Goal: Task Accomplishment & Management: Use online tool/utility

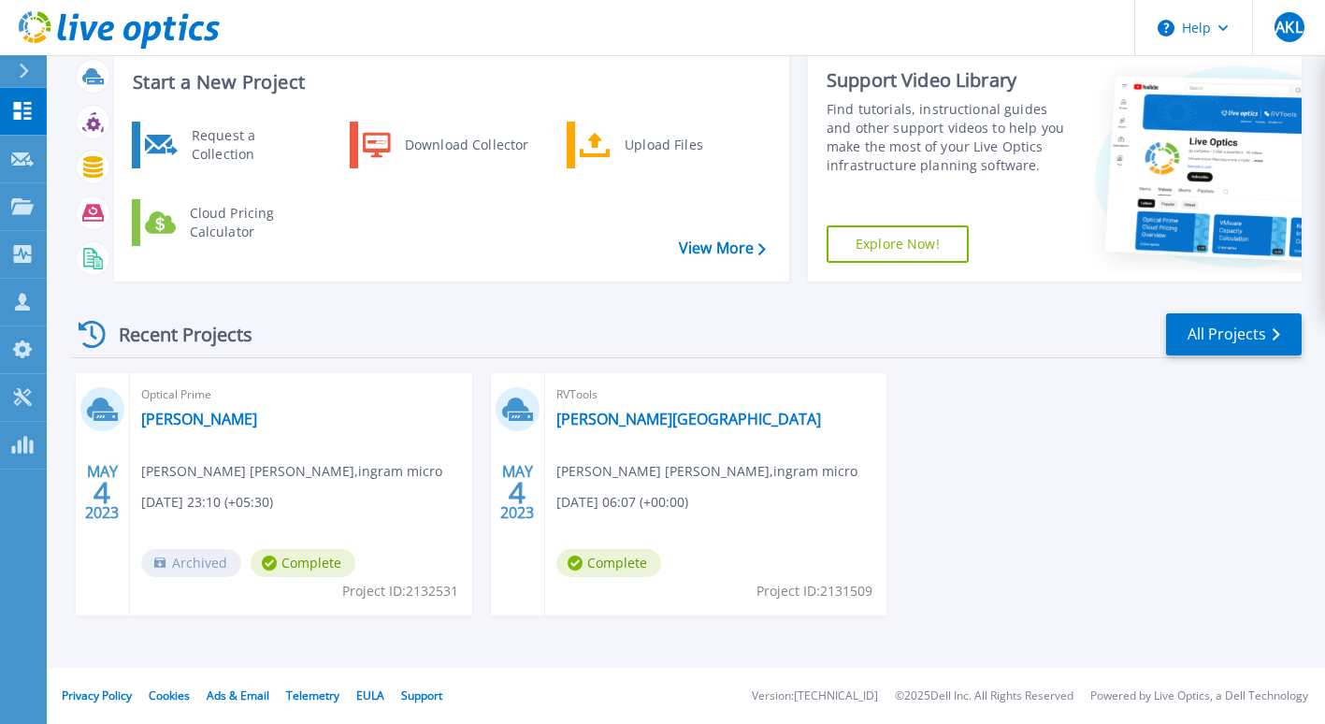
scroll to position [18, 0]
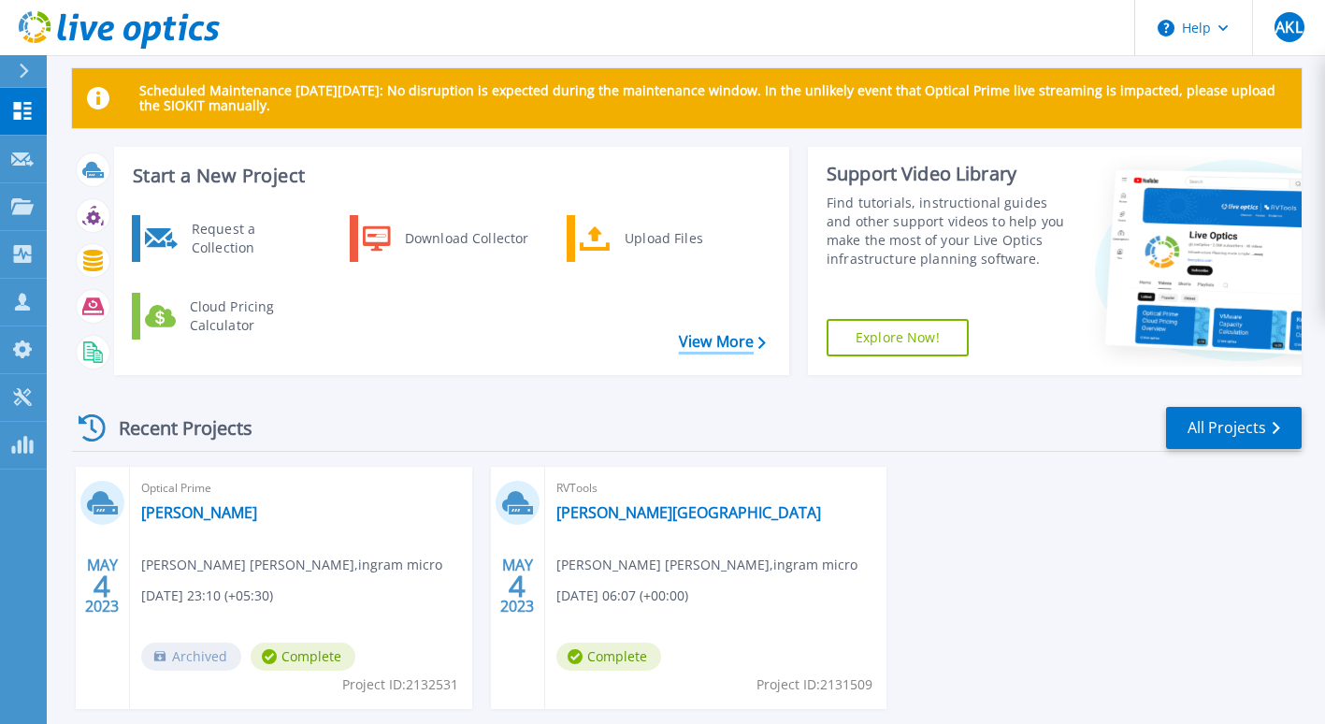
click at [698, 338] on link "View More" at bounding box center [722, 342] width 87 height 18
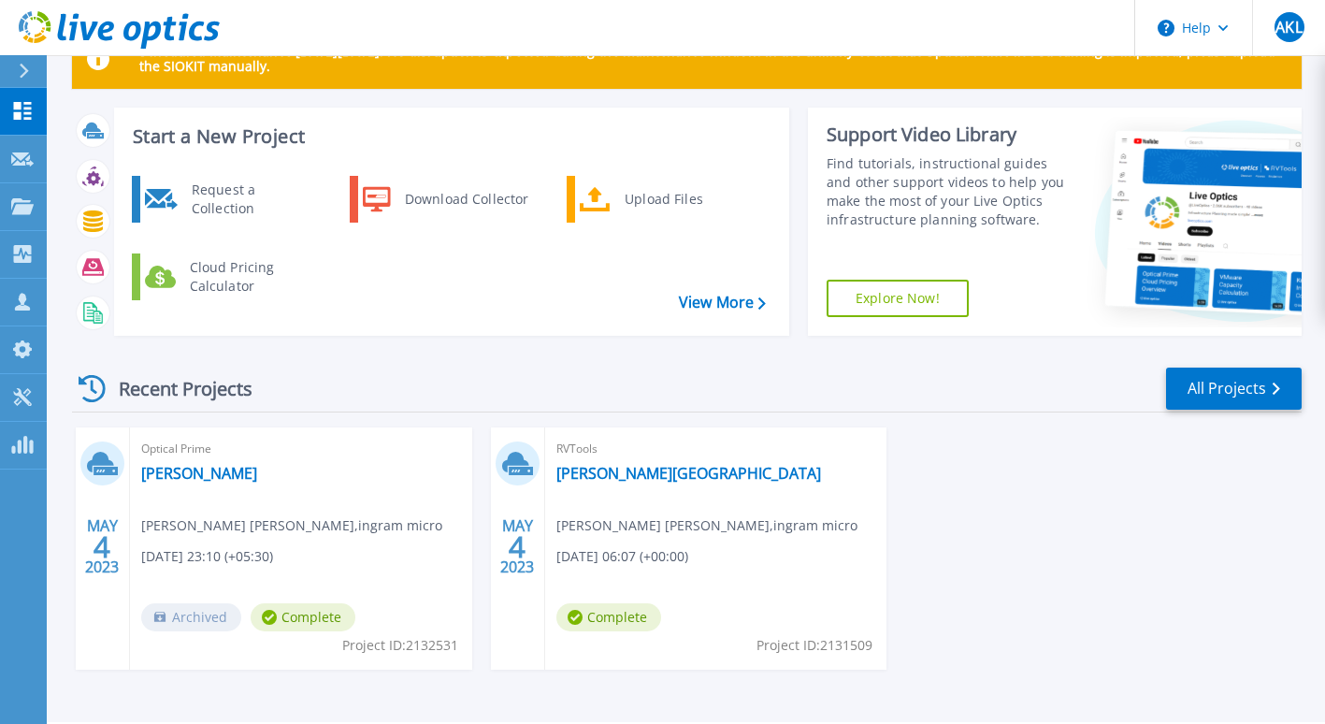
scroll to position [111, 0]
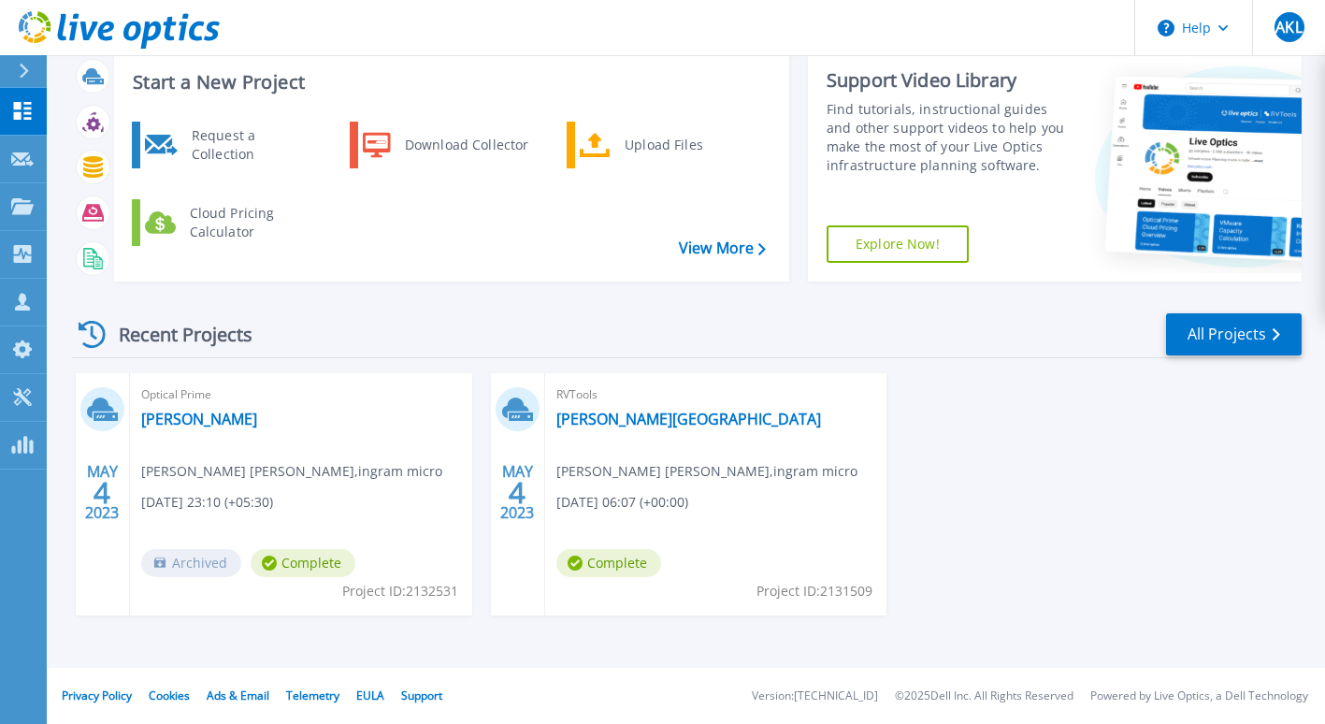
click at [233, 477] on span "ASHWIN KUMAR LAKSHMIKANTH , ingram micro" at bounding box center [291, 471] width 301 height 21
click at [656, 419] on link "REVA UNIVERSITY" at bounding box center [688, 419] width 265 height 19
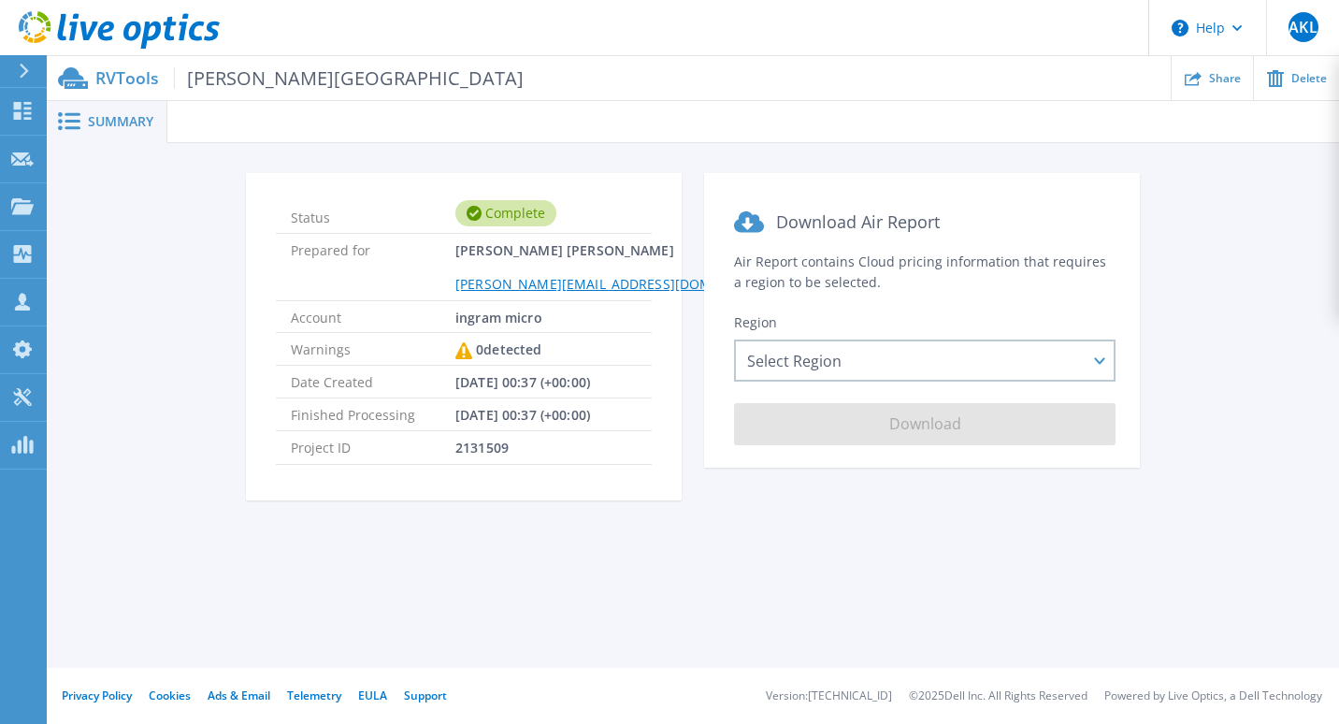
click at [136, 122] on span "Summary" at bounding box center [120, 121] width 65 height 13
click at [106, 110] on div "Summary" at bounding box center [107, 122] width 121 height 42
click at [22, 70] on icon at bounding box center [24, 71] width 10 height 15
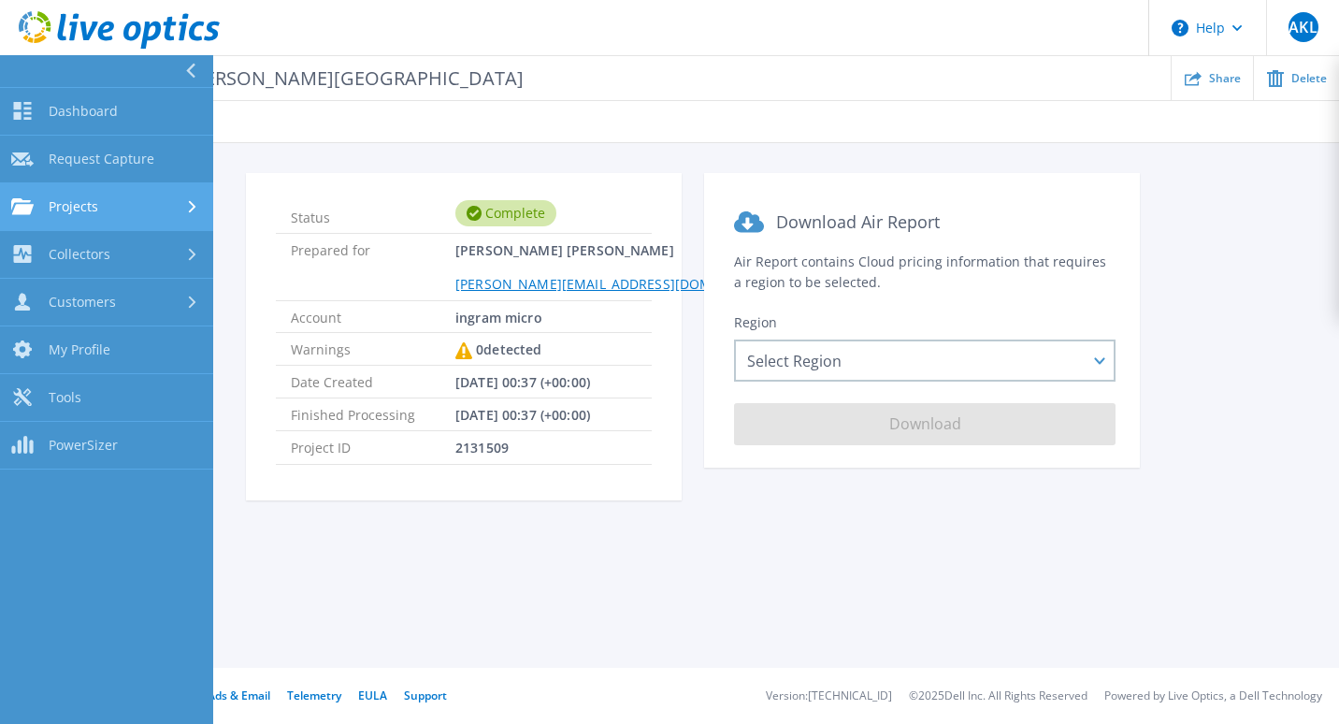
click at [75, 205] on span "Projects" at bounding box center [74, 206] width 50 height 17
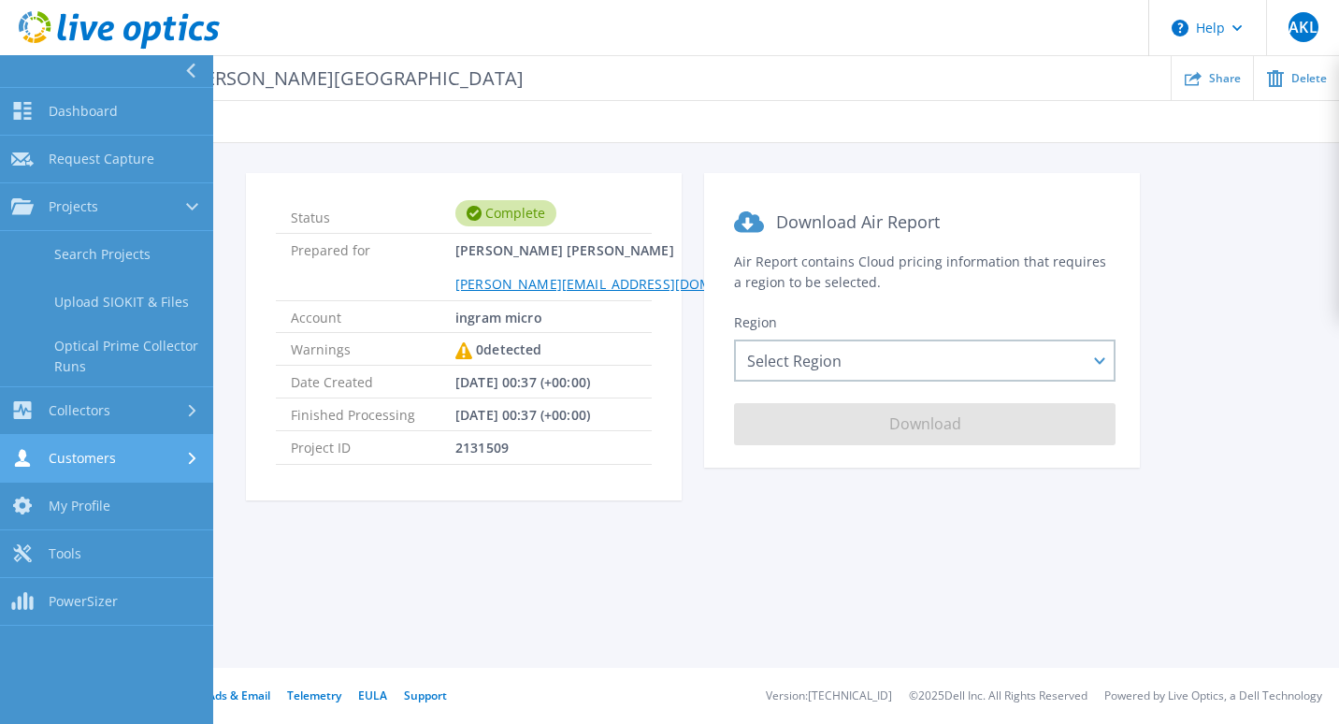
click at [117, 452] on div "Customers" at bounding box center [106, 458] width 191 height 18
click at [121, 457] on link "My Profile My Profile" at bounding box center [106, 459] width 213 height 48
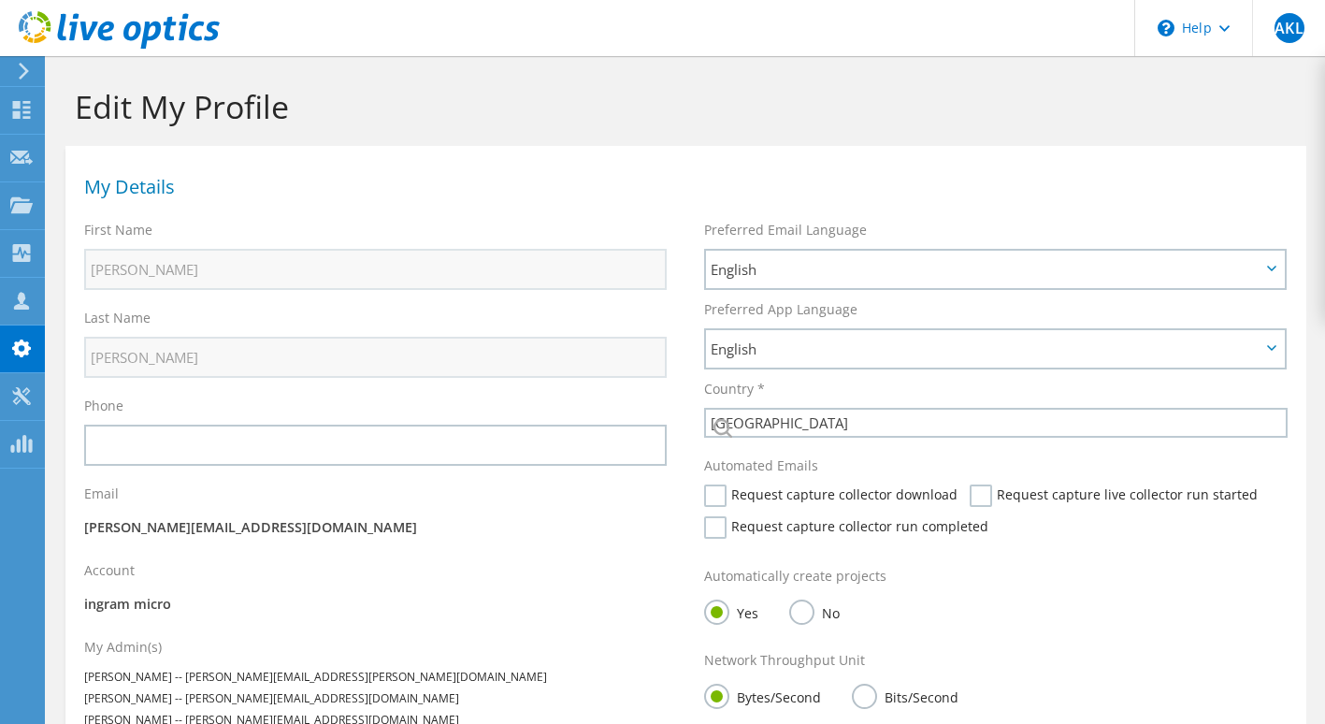
select select "101"
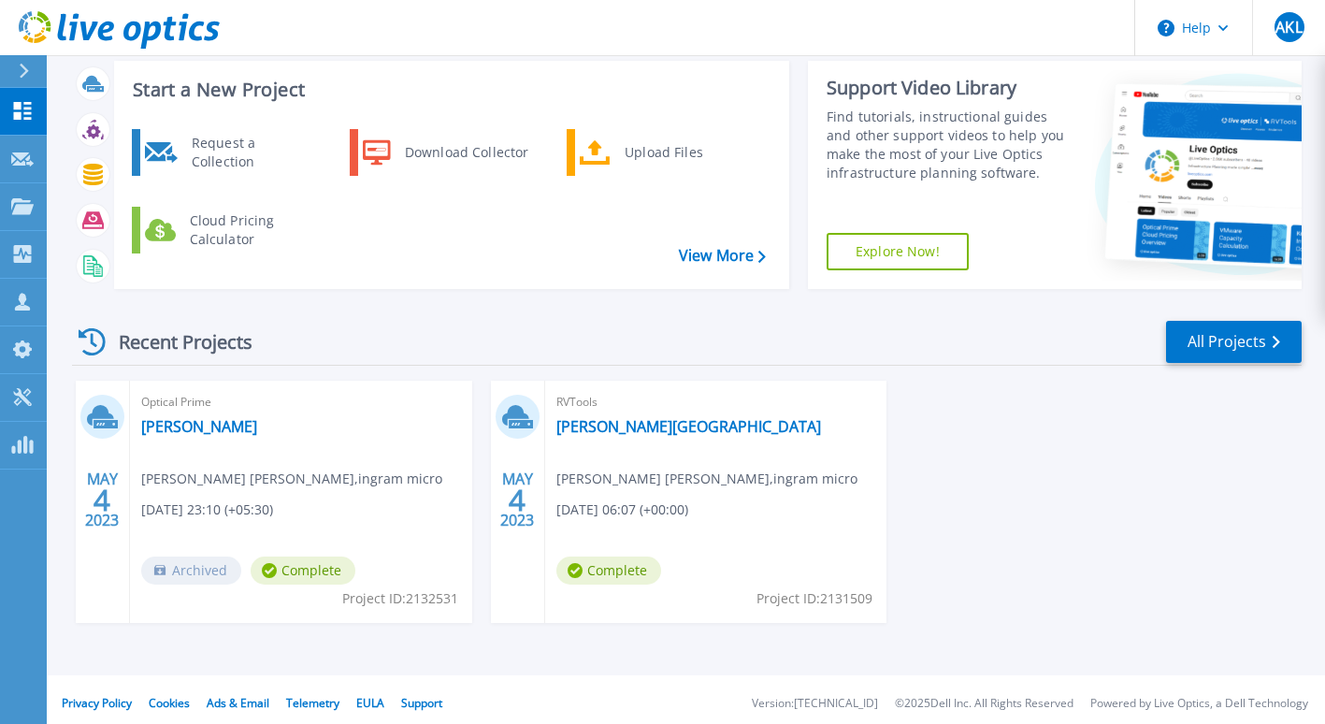
scroll to position [111, 0]
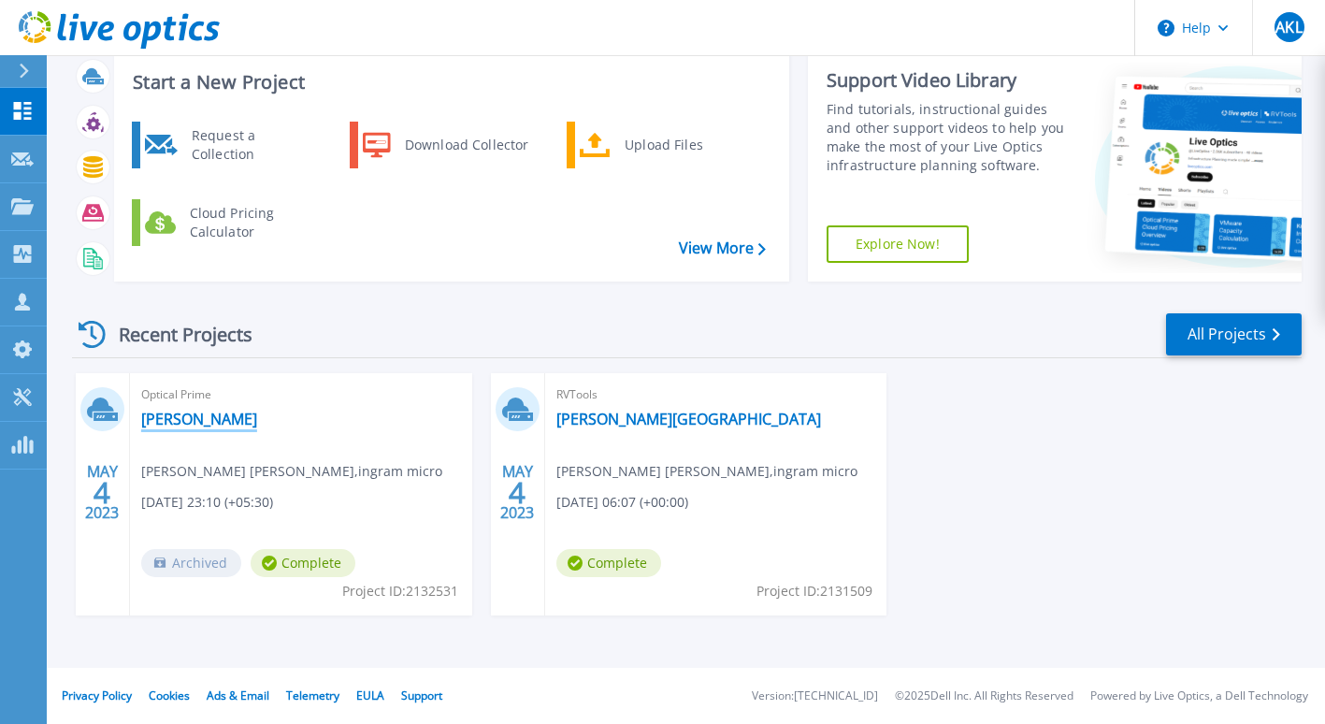
click at [164, 424] on link "REVA" at bounding box center [199, 419] width 116 height 19
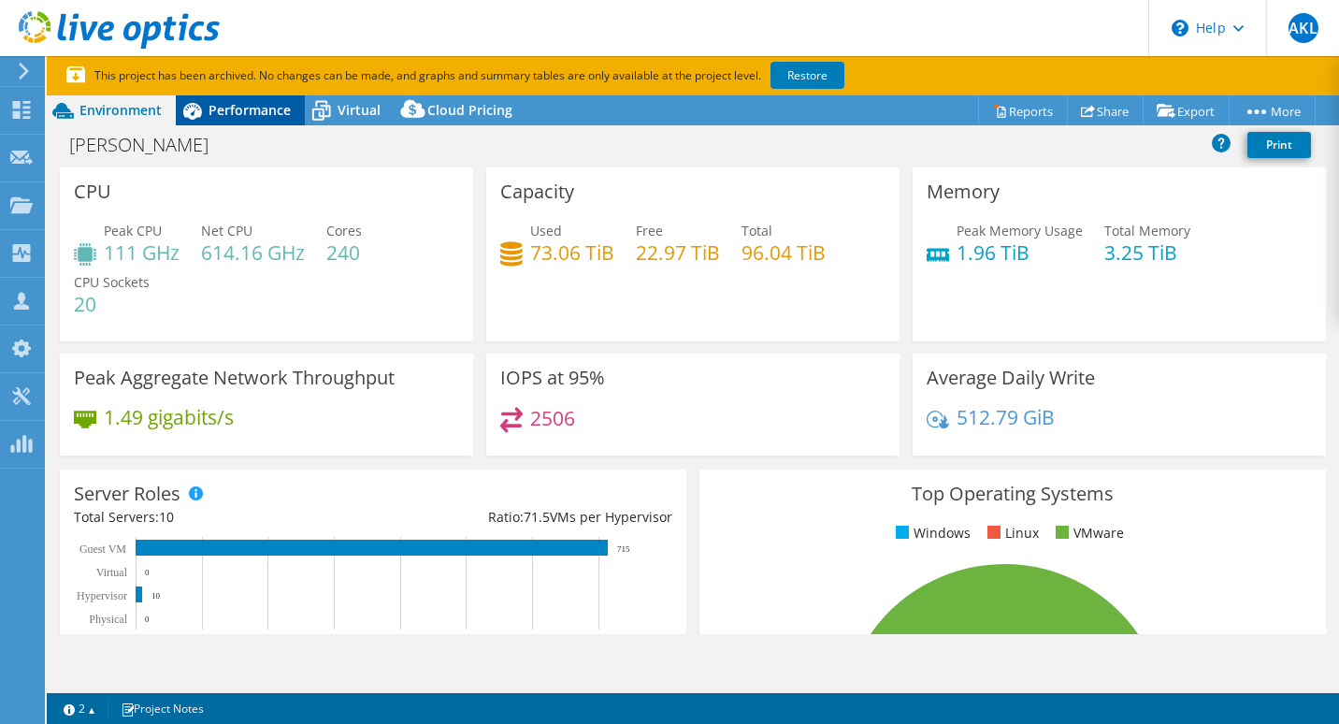
click at [294, 110] on div "Performance" at bounding box center [240, 110] width 129 height 30
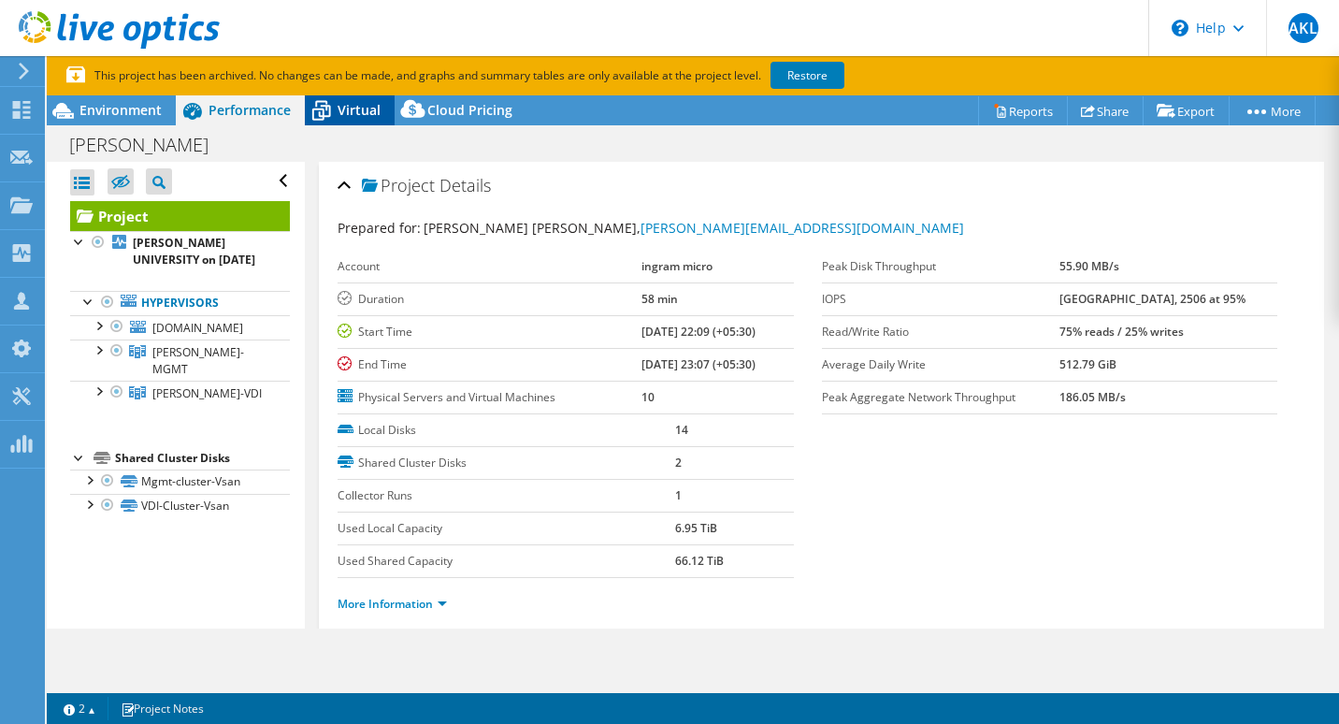
click at [345, 110] on span "Virtual" at bounding box center [359, 110] width 43 height 18
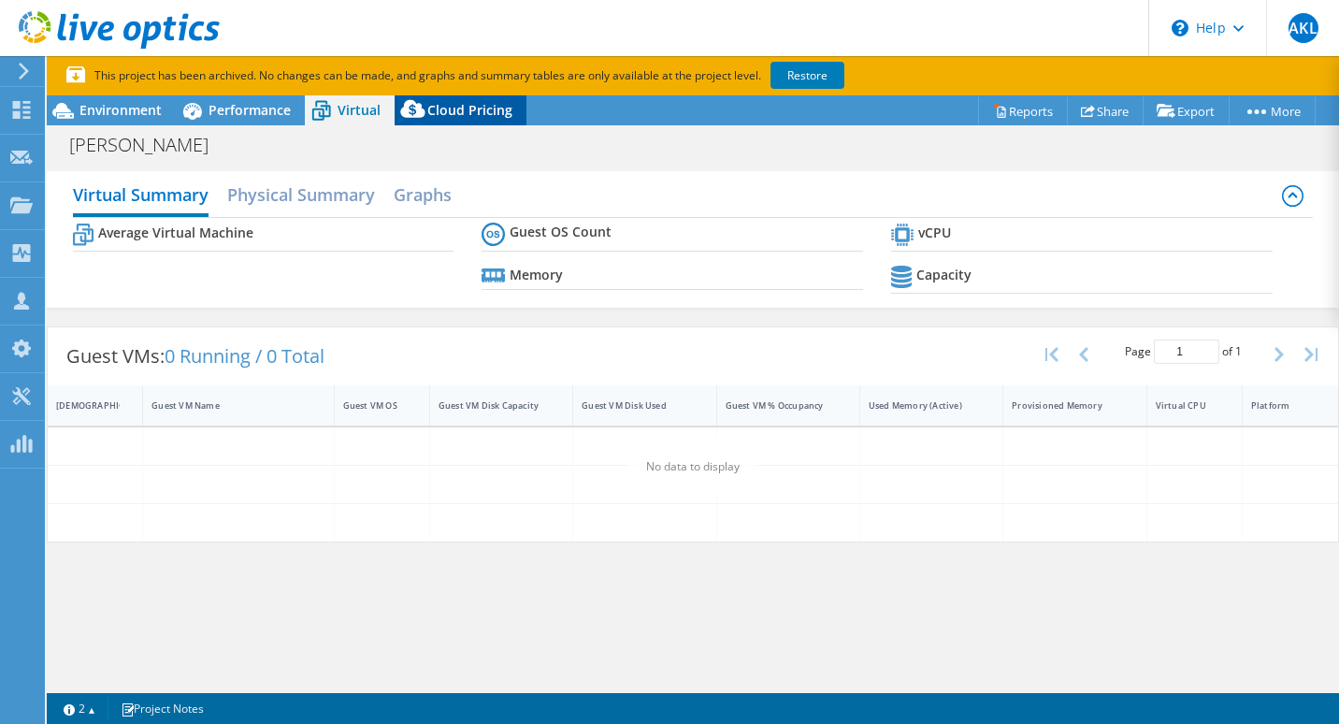
click at [459, 109] on span "Cloud Pricing" at bounding box center [469, 110] width 85 height 18
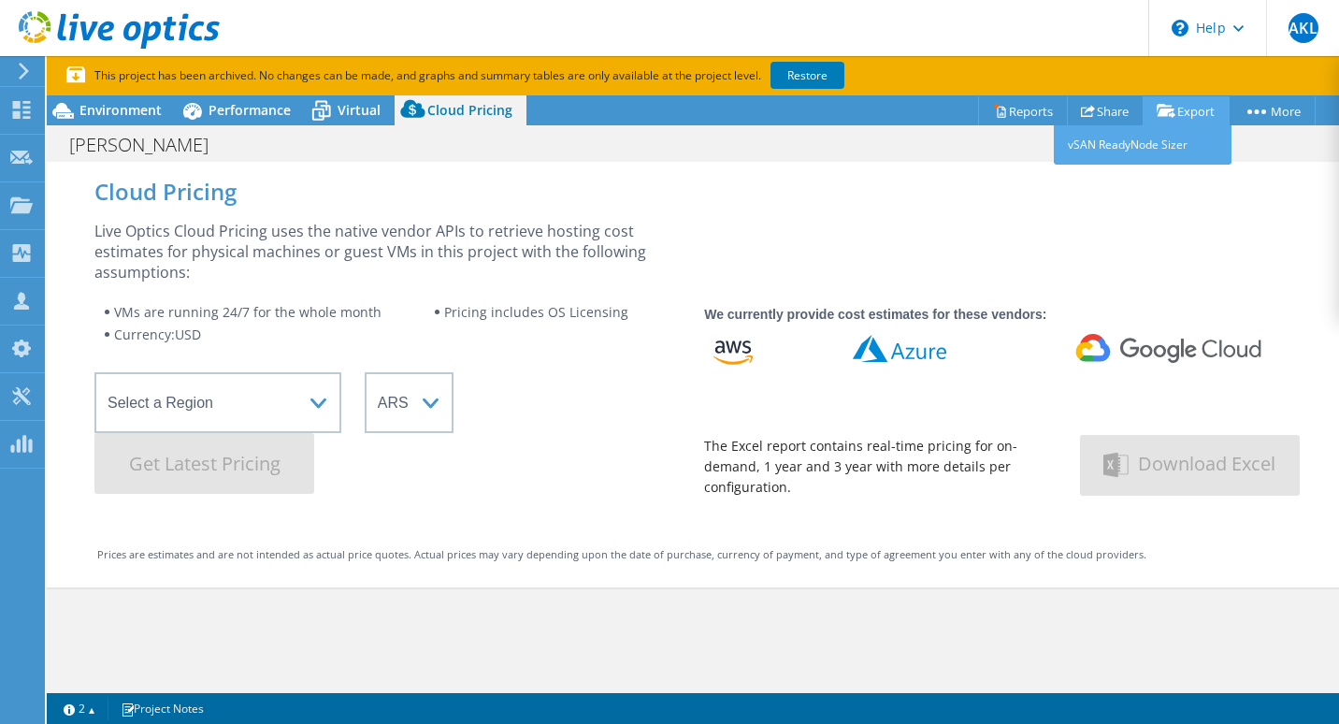
click at [1176, 106] on link "Export" at bounding box center [1186, 110] width 87 height 29
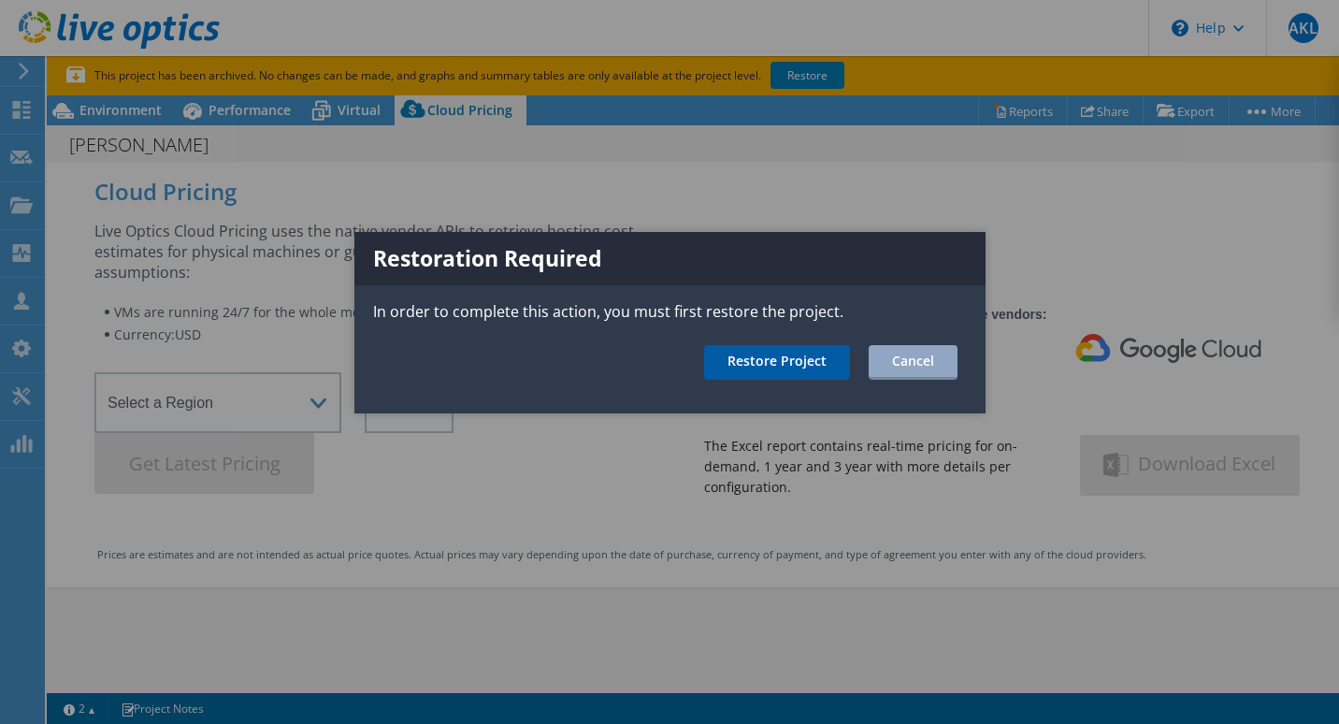
click at [813, 365] on link "Restore Project" at bounding box center [777, 362] width 146 height 35
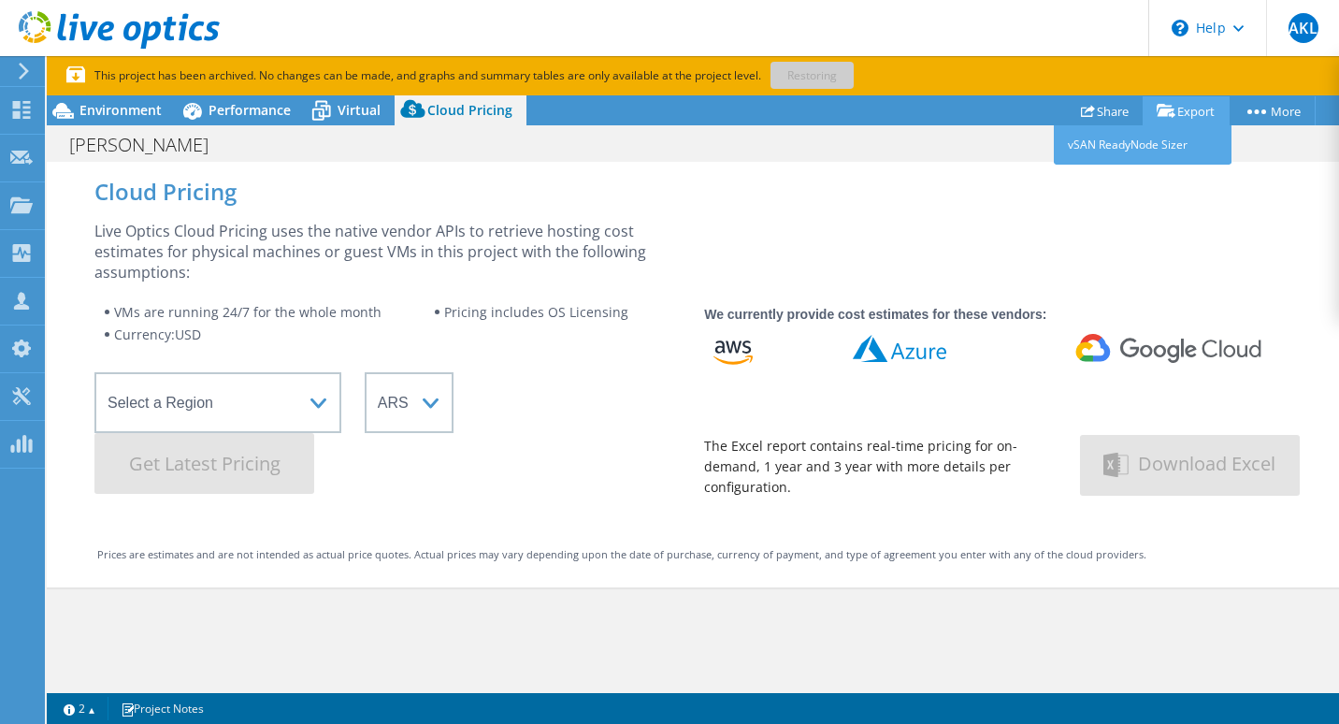
click at [1183, 115] on link "Export" at bounding box center [1186, 110] width 87 height 29
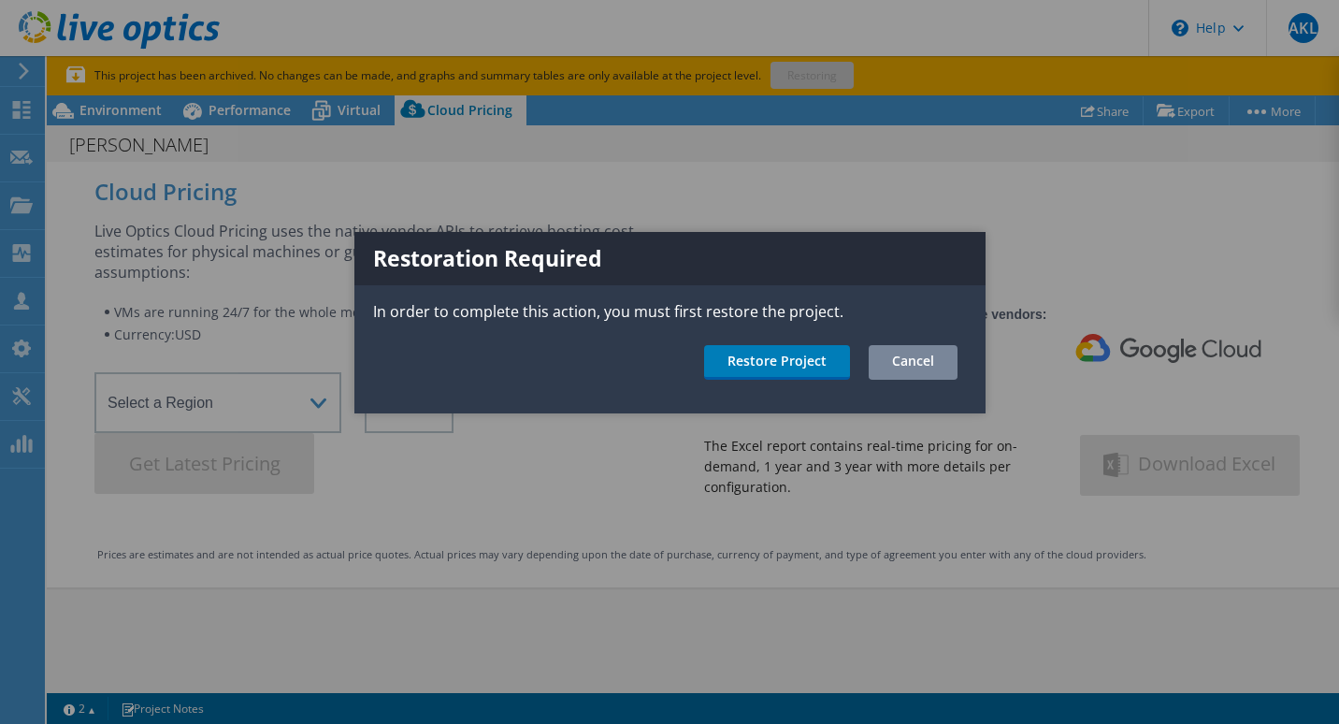
click at [919, 360] on link "Cancel" at bounding box center [913, 362] width 89 height 35
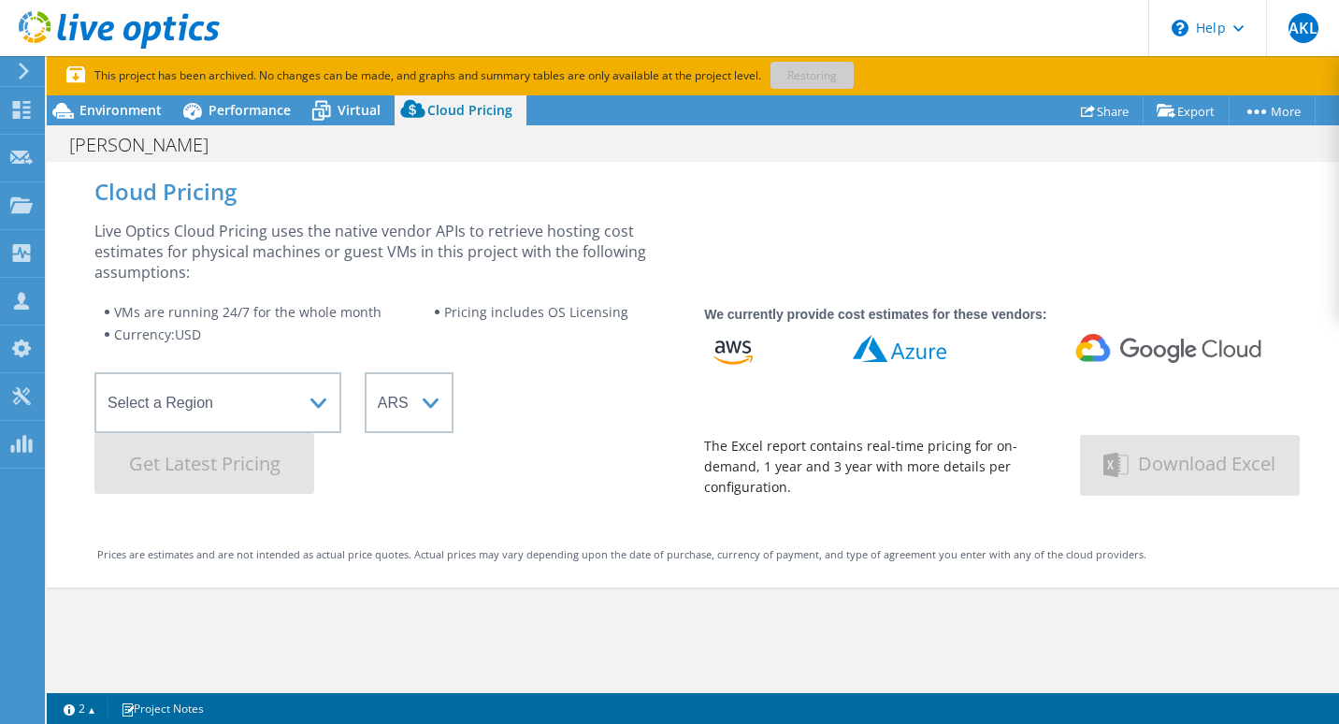
click at [1045, 207] on div "Cloud Pricing Live Optics Cloud Pricing uses the native vendor APIs to retrieve…" at bounding box center [693, 375] width 1292 height 426
click at [366, 113] on span "Virtual" at bounding box center [359, 110] width 43 height 18
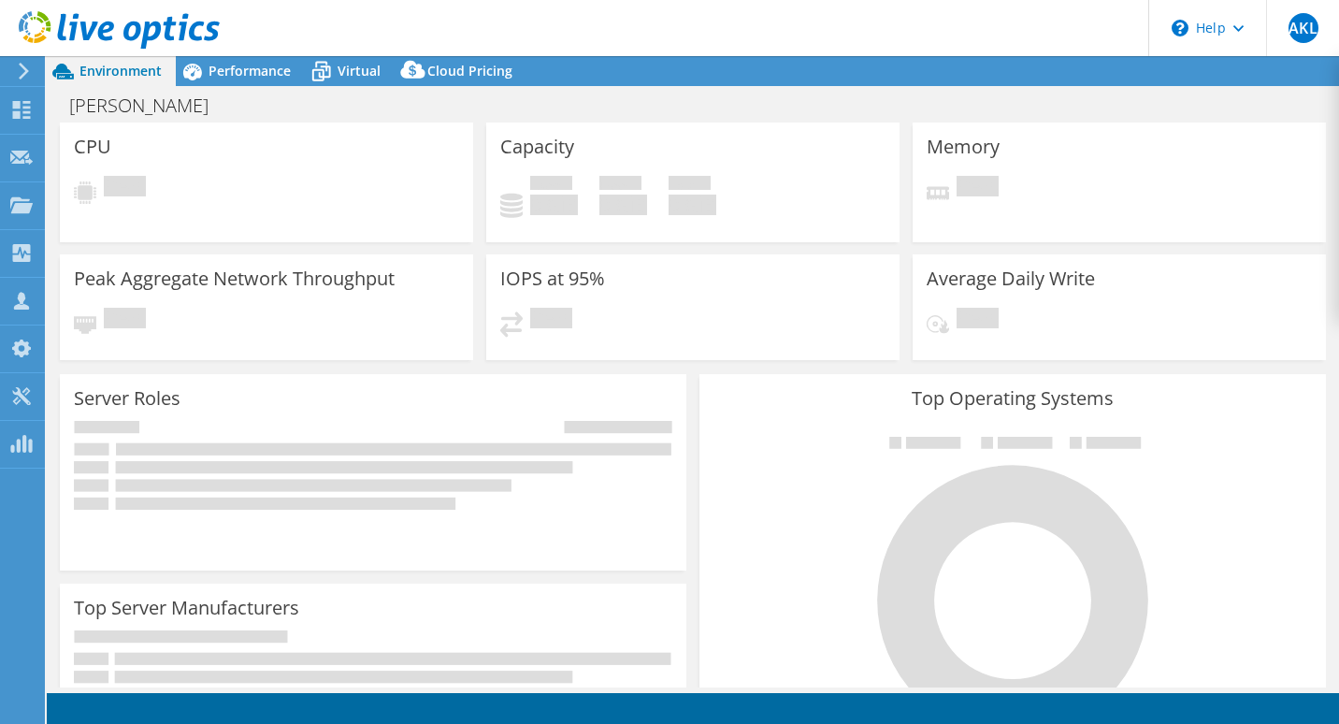
select select "USD"
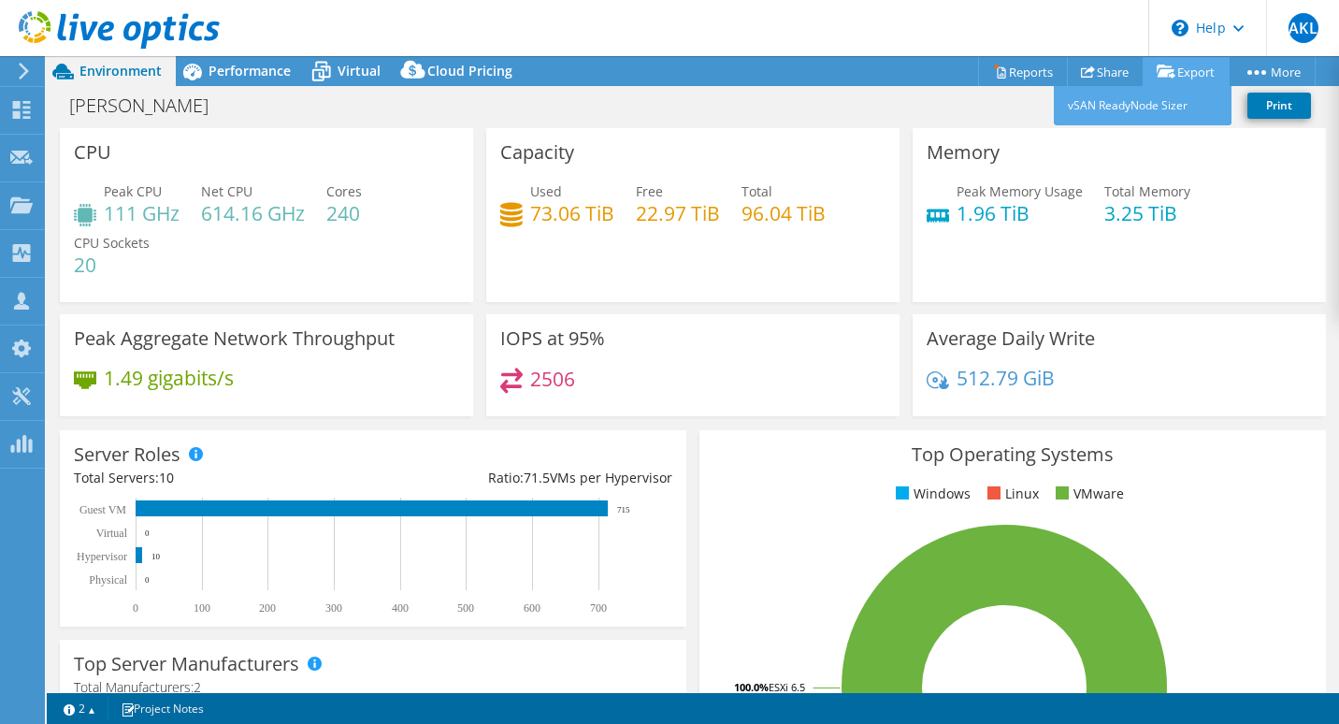
click at [1183, 68] on link "Export" at bounding box center [1186, 71] width 87 height 29
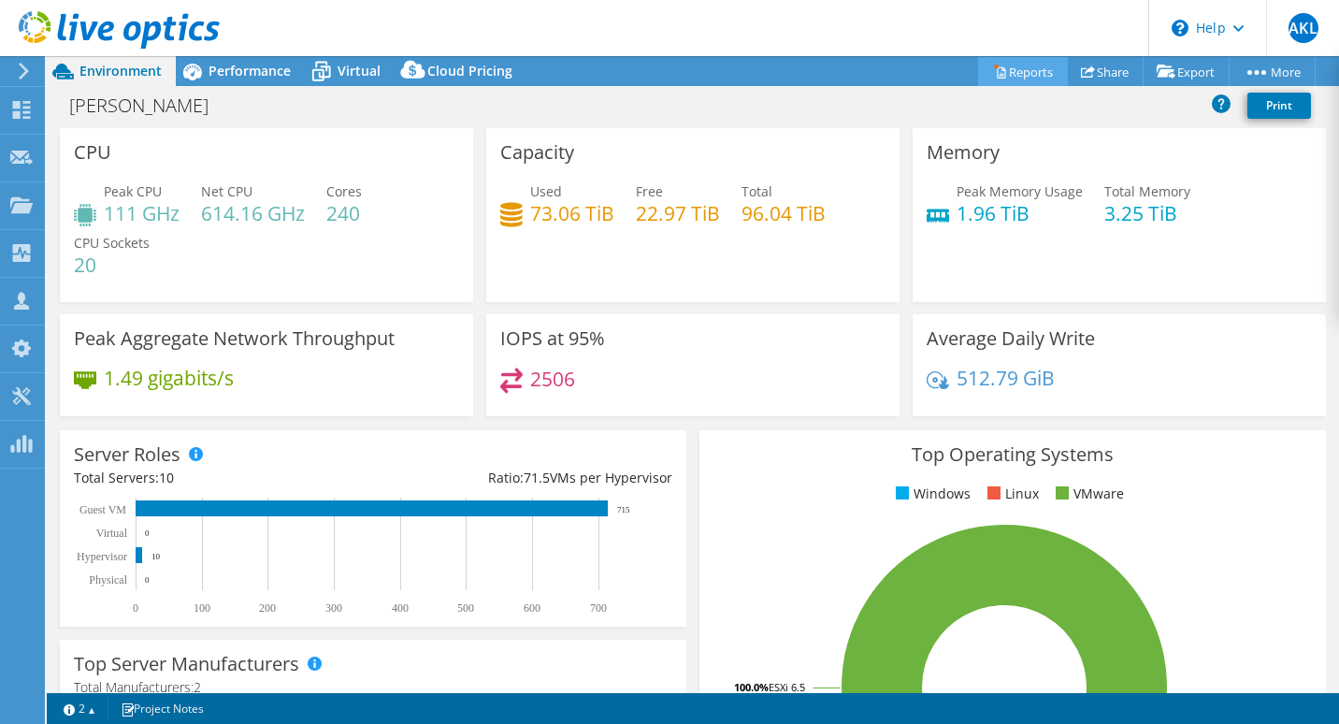
click at [1022, 77] on link "Reports" at bounding box center [1023, 71] width 90 height 29
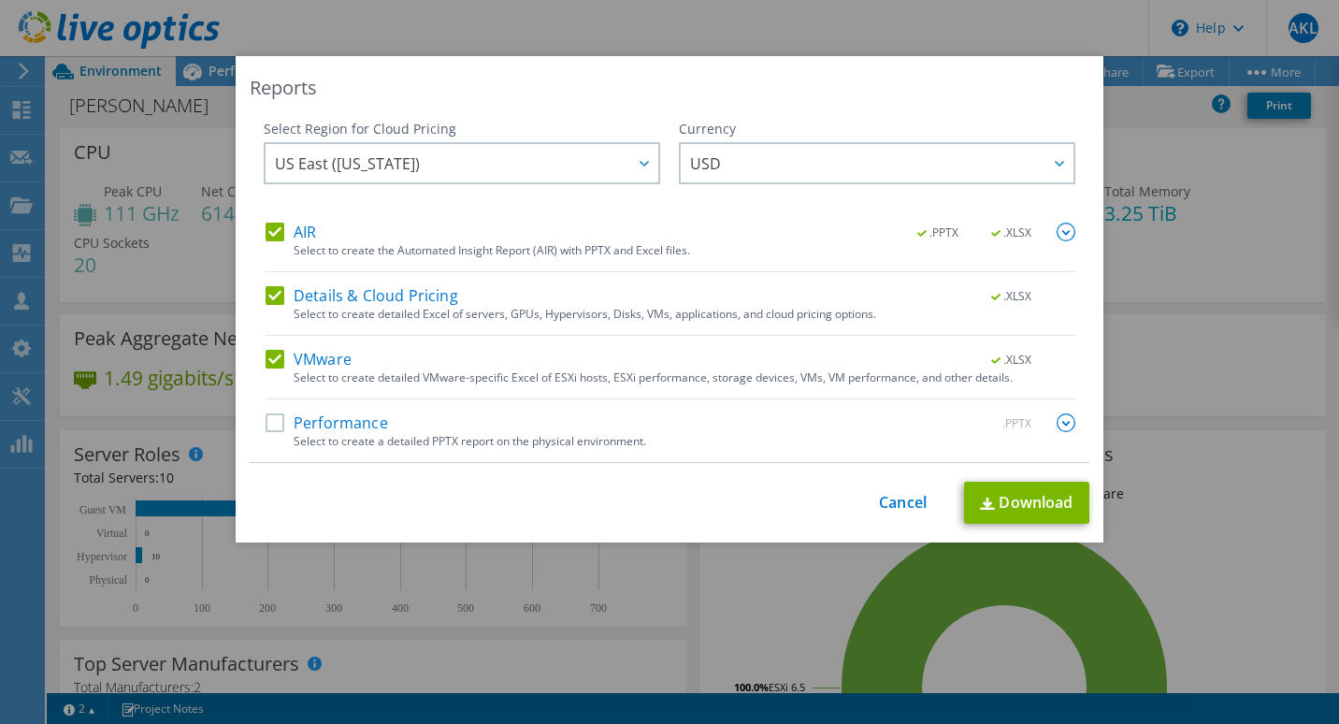
click at [900, 513] on div "This process may take a while, please wait... Cancel Download" at bounding box center [670, 503] width 840 height 42
click at [900, 507] on link "Cancel" at bounding box center [903, 503] width 48 height 18
